Goal: Navigation & Orientation: Find specific page/section

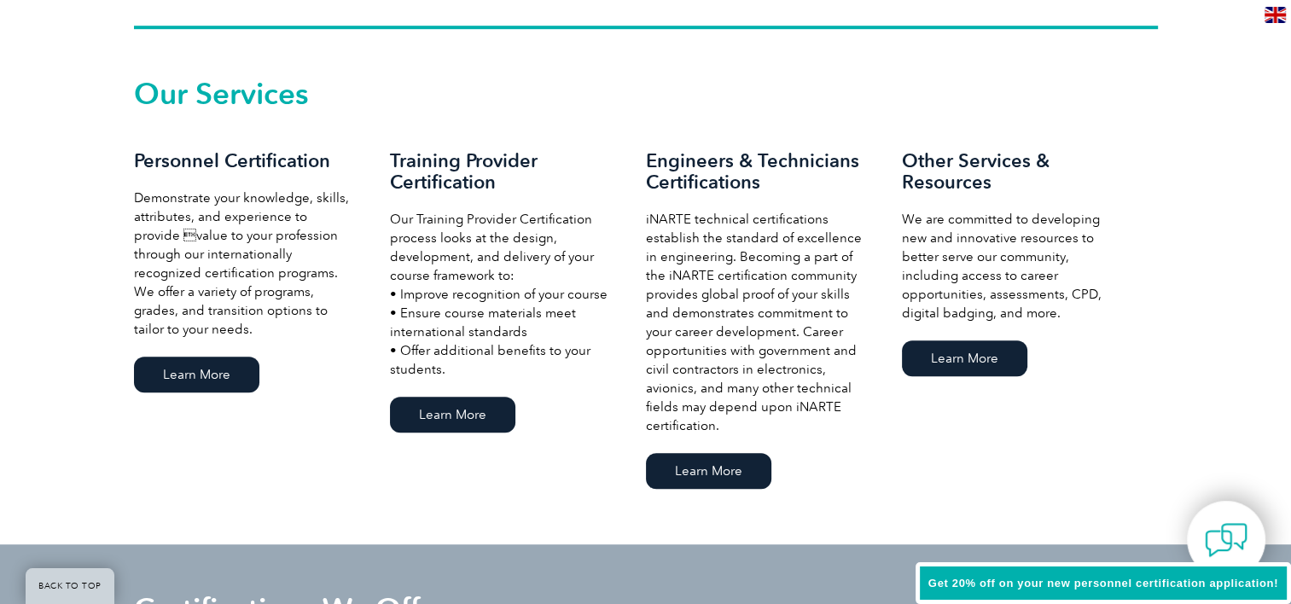
scroll to position [1280, 0]
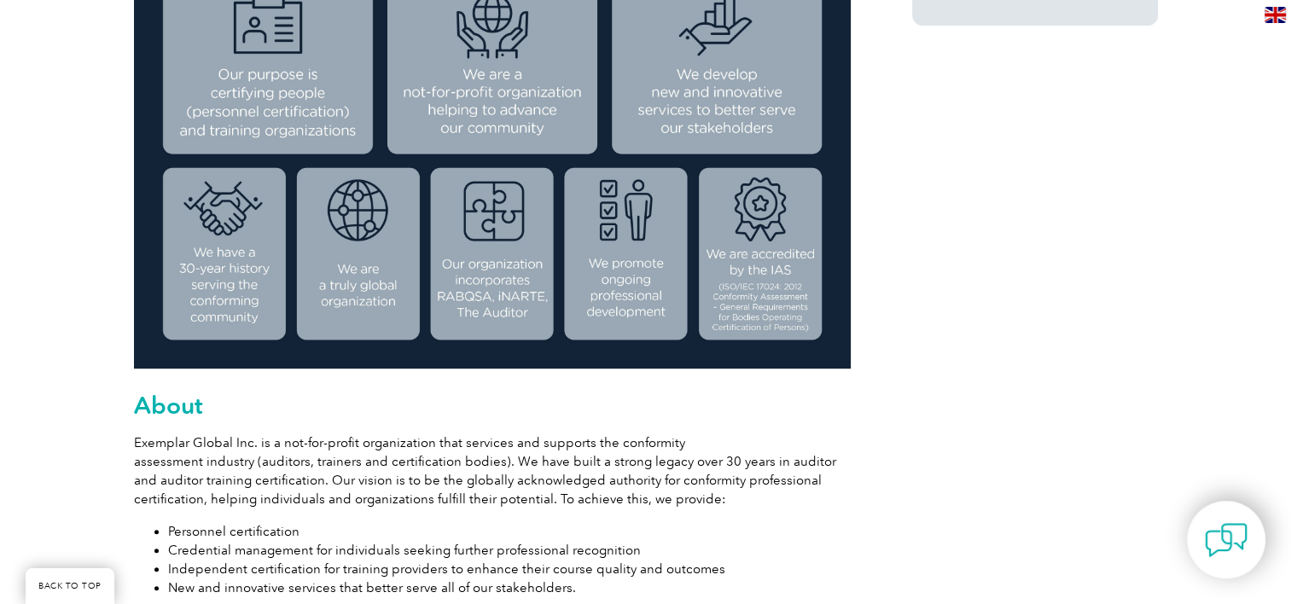
scroll to position [665, 0]
